Goal: Task Accomplishment & Management: Manage account settings

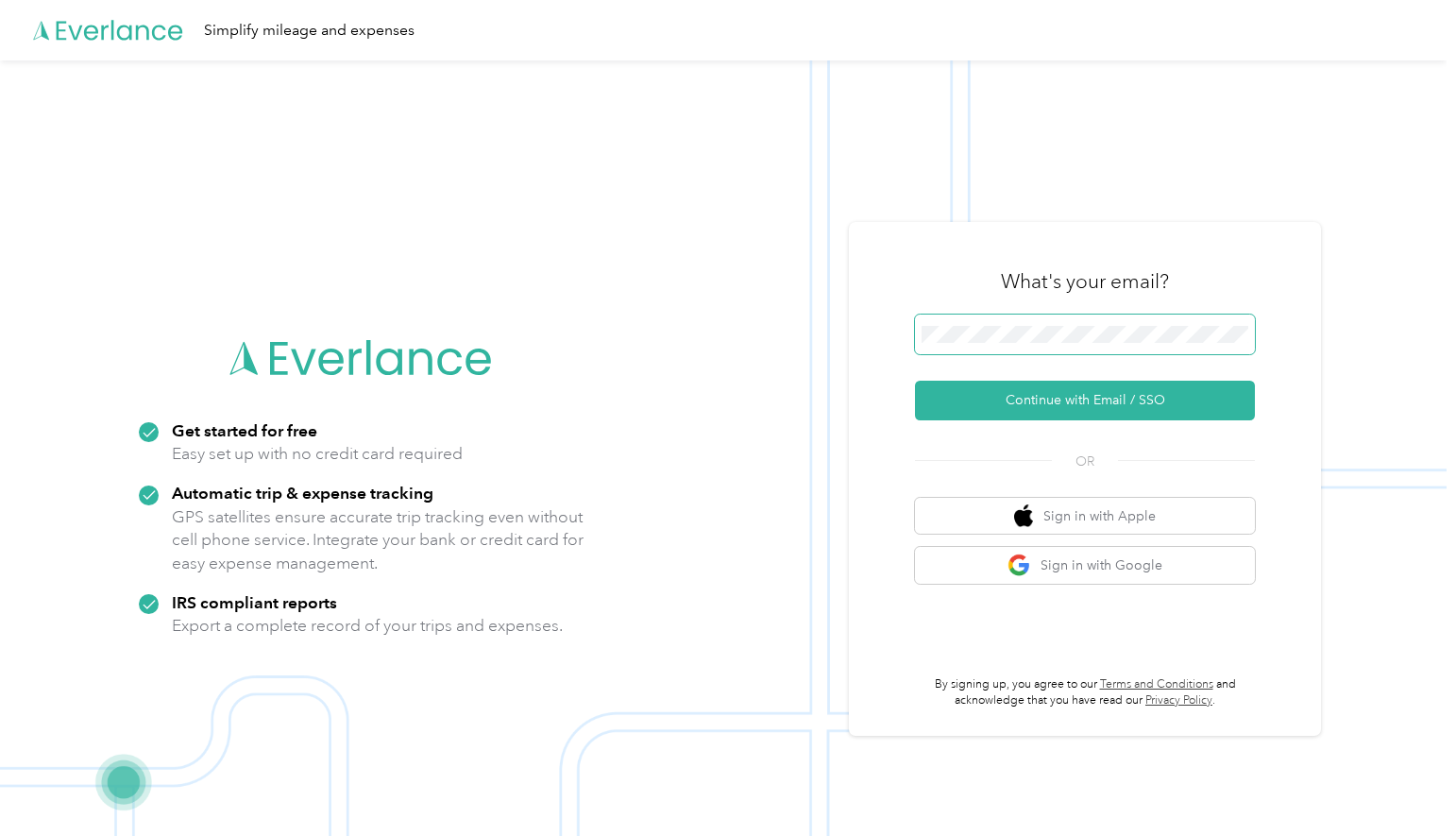
click at [915, 381] on button "Continue with Email / SSO" at bounding box center [1085, 400] width 340 height 39
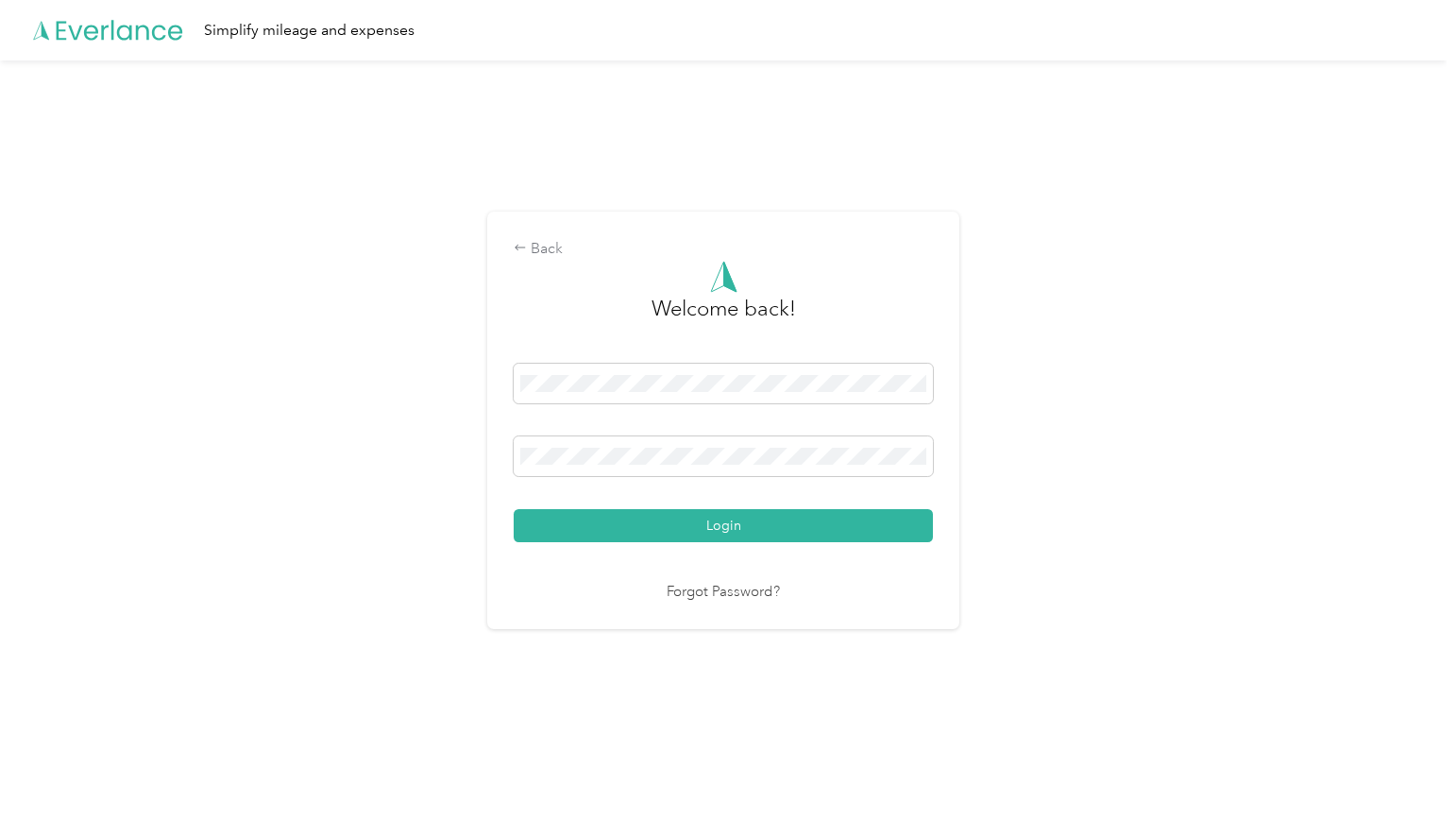
click at [0, 796] on com-1password-button at bounding box center [0, 796] width 0 height 0
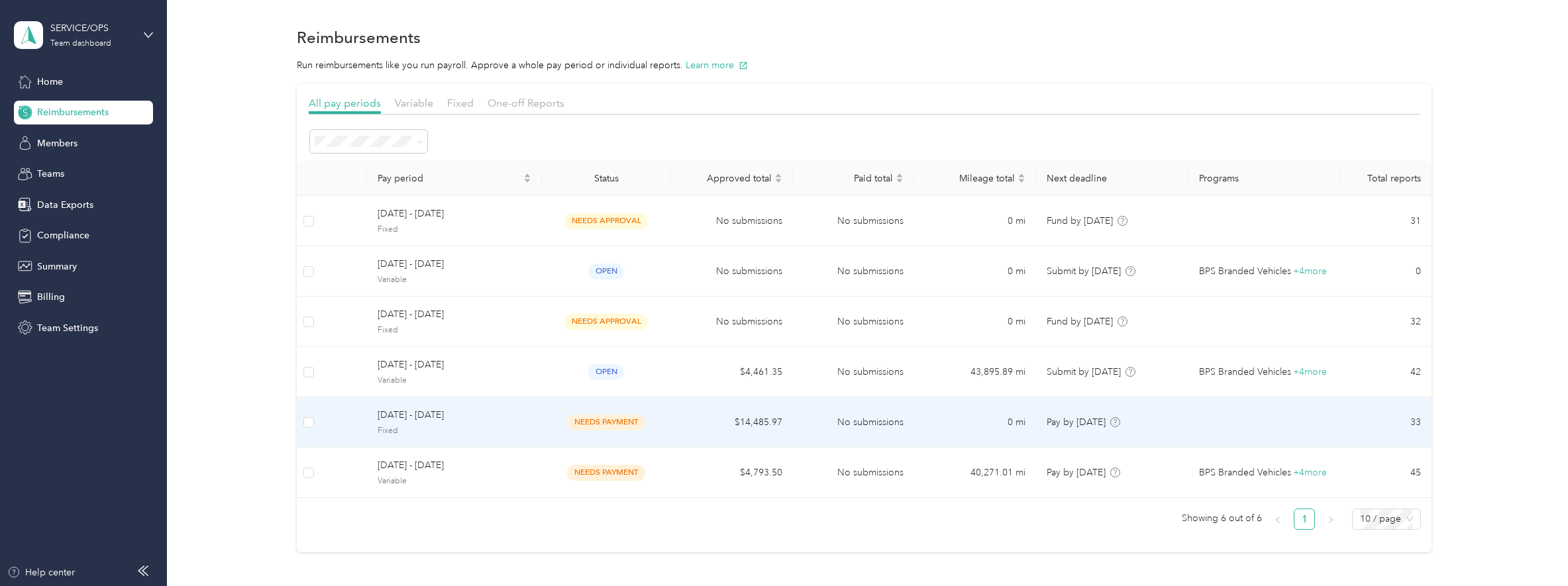
scroll to position [102, 0]
